Goal: Task Accomplishment & Management: Use online tool/utility

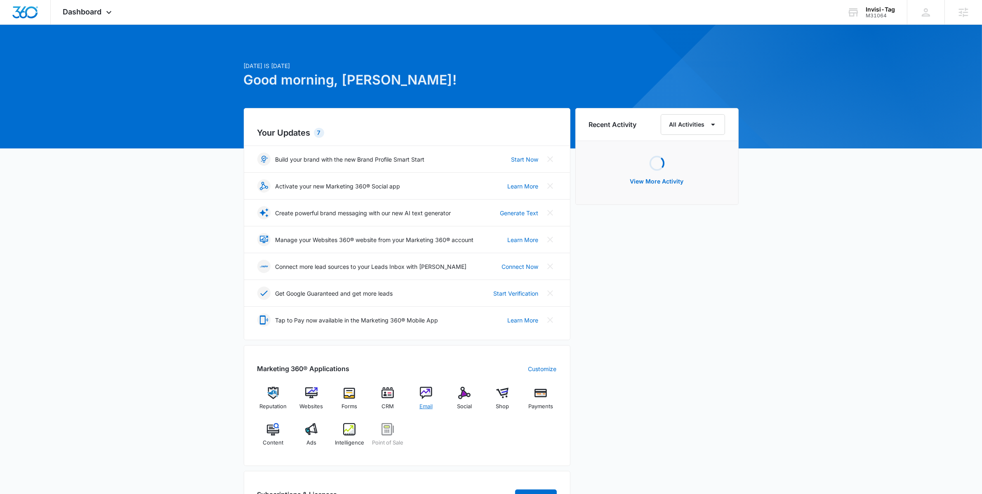
click at [429, 402] on div "Email" at bounding box center [426, 402] width 32 height 30
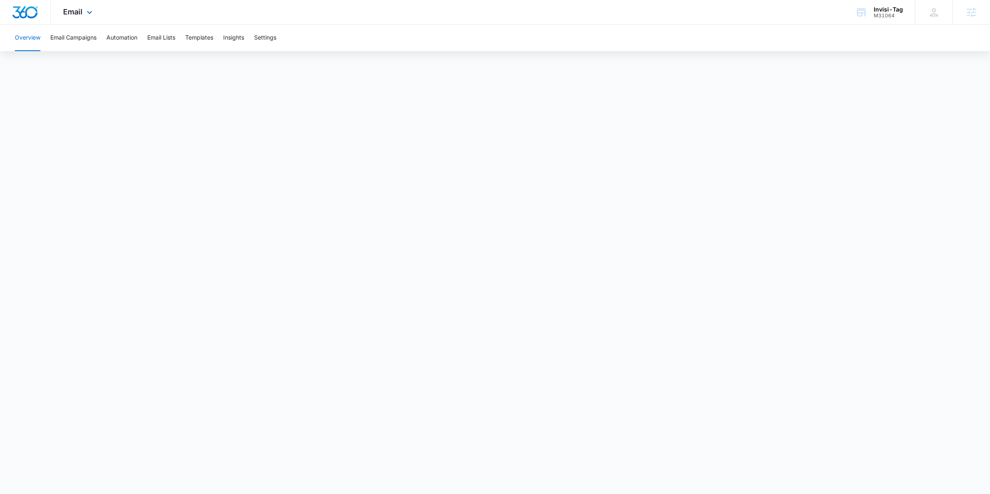
click at [30, 9] on img "Dashboard" at bounding box center [25, 12] width 26 height 12
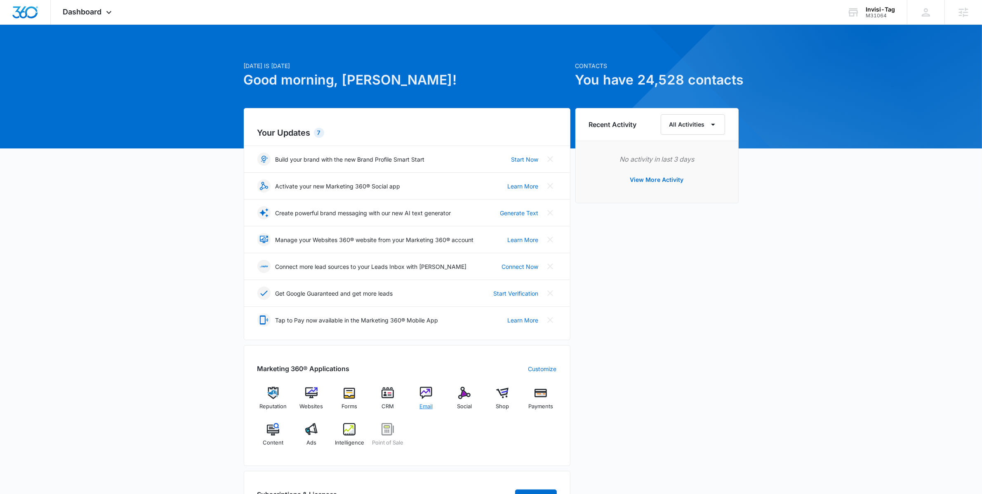
click at [424, 399] on img at bounding box center [426, 393] width 12 height 12
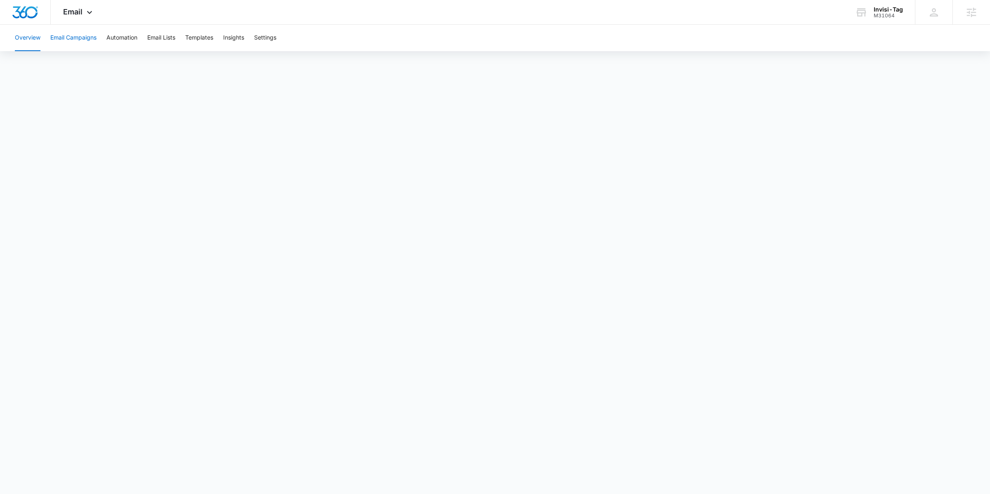
click at [82, 48] on button "Email Campaigns" at bounding box center [73, 38] width 46 height 26
